Goal: Information Seeking & Learning: Learn about a topic

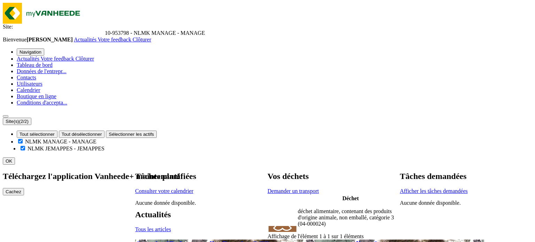
click at [96, 37] on span "Actualités" at bounding box center [85, 40] width 23 height 6
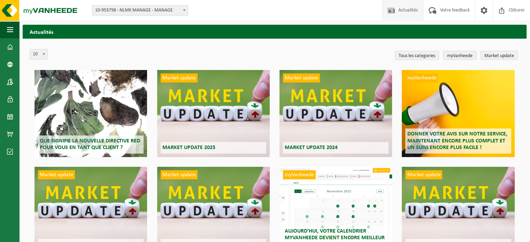
click at [448, 58] on link "myVanheede" at bounding box center [459, 55] width 33 height 9
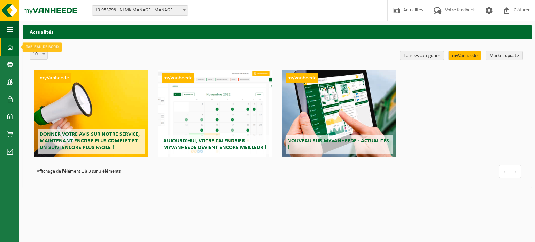
click at [11, 45] on span at bounding box center [10, 46] width 6 height 17
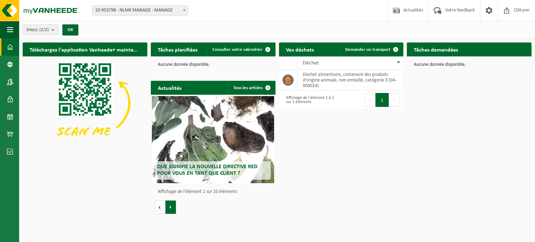
click at [171, 202] on button "Volgende" at bounding box center [170, 207] width 11 height 14
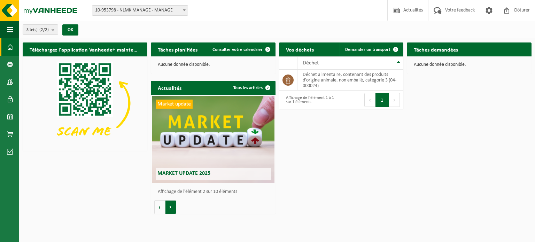
click at [171, 202] on button "Volgende" at bounding box center [170, 207] width 11 height 14
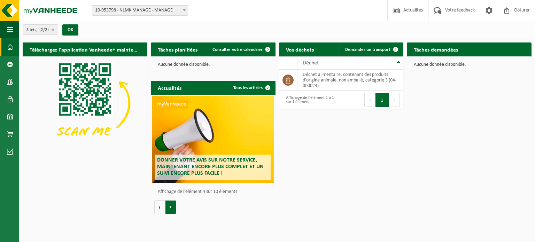
click at [171, 202] on button "Volgende" at bounding box center [170, 207] width 11 height 14
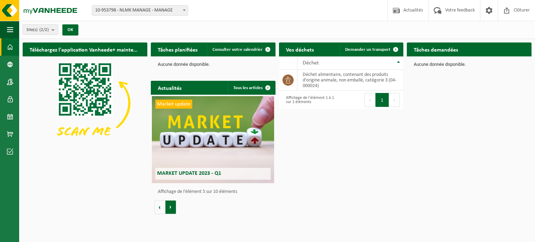
click at [171, 202] on button "Volgende" at bounding box center [170, 207] width 11 height 14
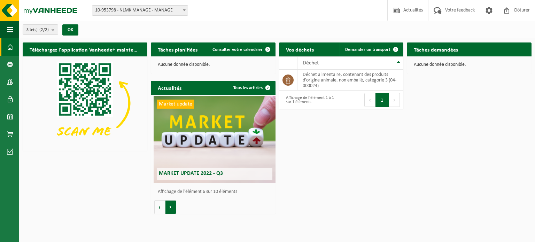
click at [171, 202] on button "Volgende" at bounding box center [170, 207] width 11 height 14
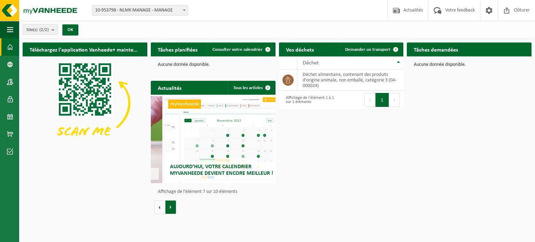
click at [171, 202] on button "Volgende" at bounding box center [170, 207] width 11 height 14
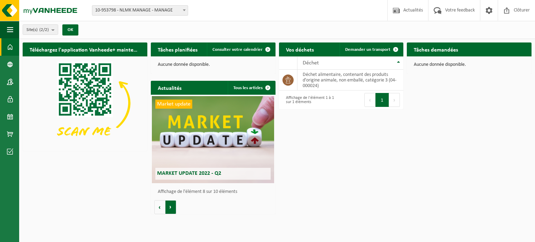
click at [171, 202] on button "Volgende" at bounding box center [170, 207] width 11 height 14
click at [165, 200] on button "Volgende" at bounding box center [170, 207] width 11 height 14
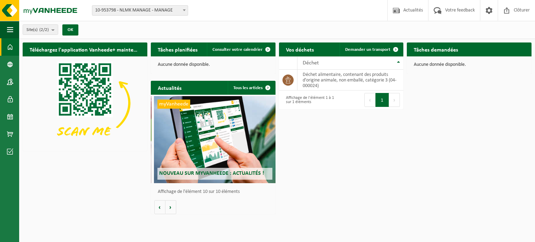
scroll to position [0, 1122]
